Goal: Navigation & Orientation: Find specific page/section

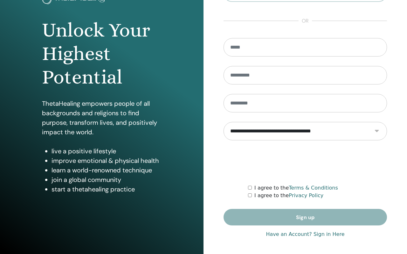
click at [290, 236] on link "Have an Account? Sign in Here" at bounding box center [305, 235] width 79 height 8
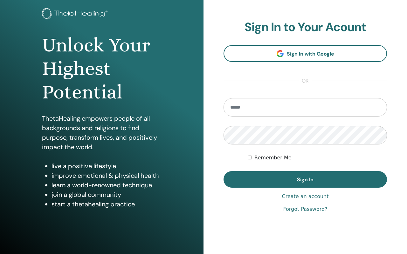
scroll to position [37, 0]
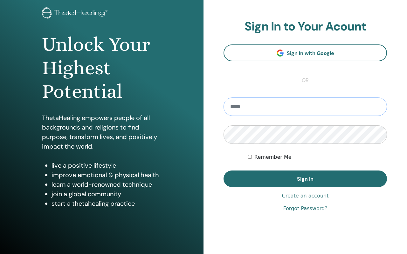
type input "**********"
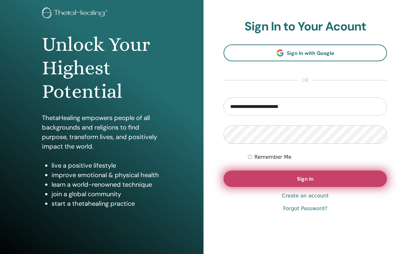
click at [266, 175] on button "Sign In" at bounding box center [305, 179] width 163 height 17
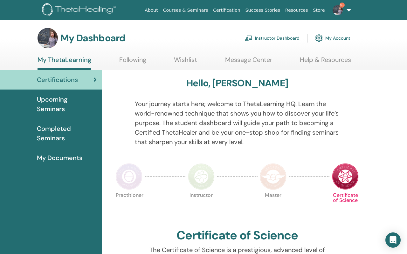
click at [58, 100] on span "Upcoming Seminars" at bounding box center [67, 104] width 60 height 19
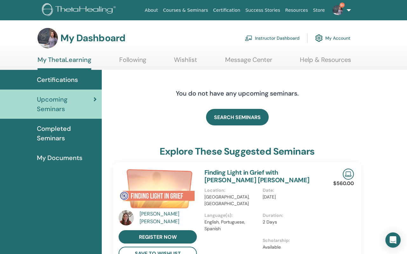
click at [73, 62] on link "My ThetaLearning" at bounding box center [65, 63] width 54 height 14
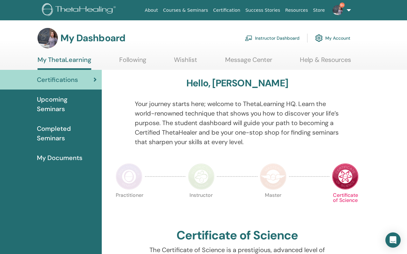
click at [69, 159] on span "My Documents" at bounding box center [59, 158] width 45 height 10
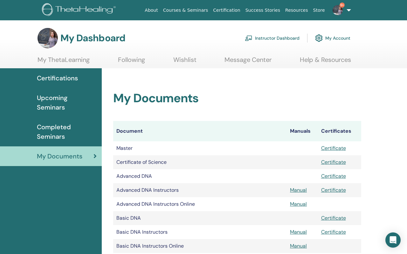
click at [338, 11] on img at bounding box center [338, 10] width 10 height 10
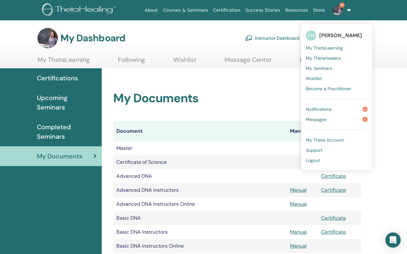
click at [269, 10] on link "Success Stories" at bounding box center [263, 10] width 40 height 12
